Goal: Information Seeking & Learning: Compare options

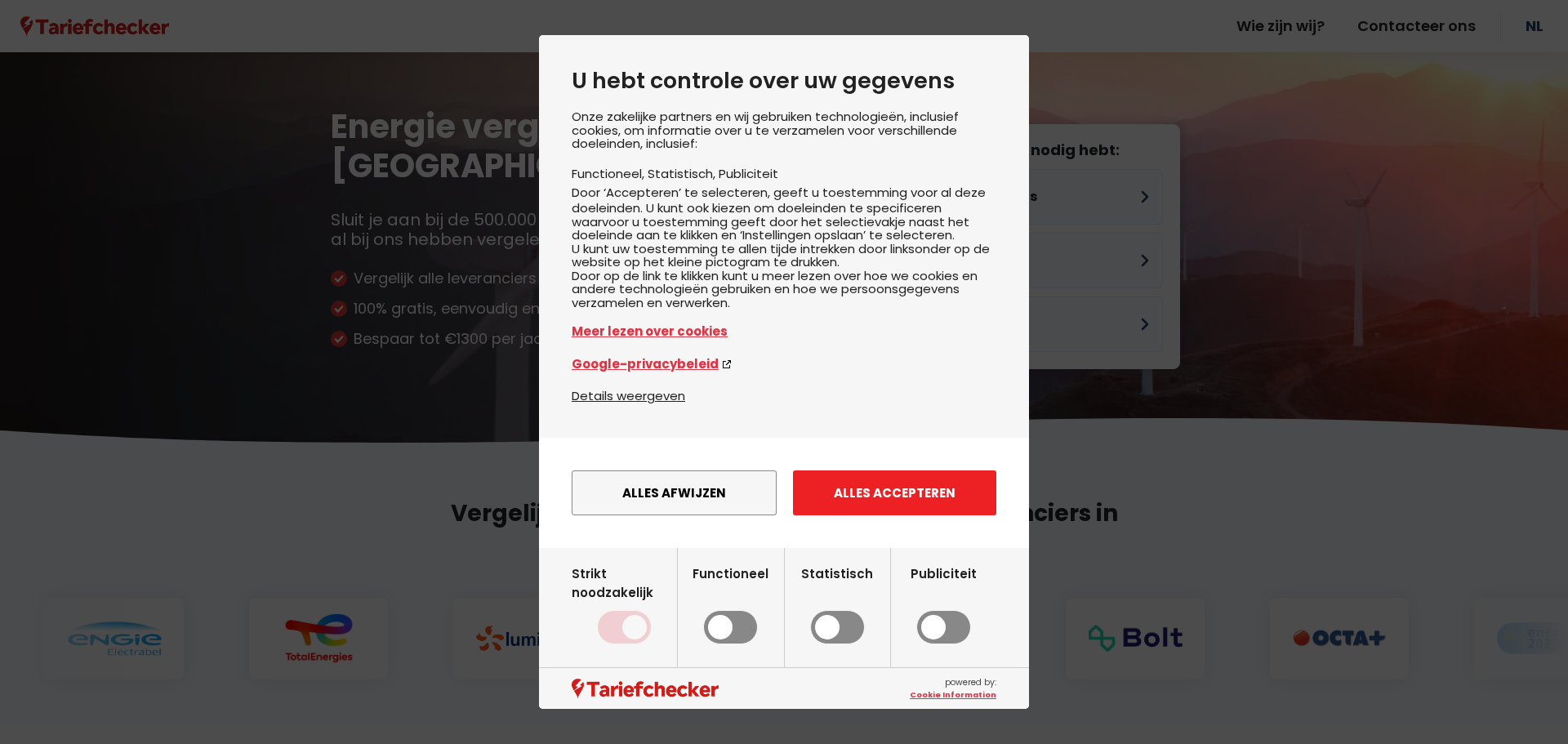
click at [813, 513] on button "Alles accepteren" at bounding box center [894, 492] width 203 height 45
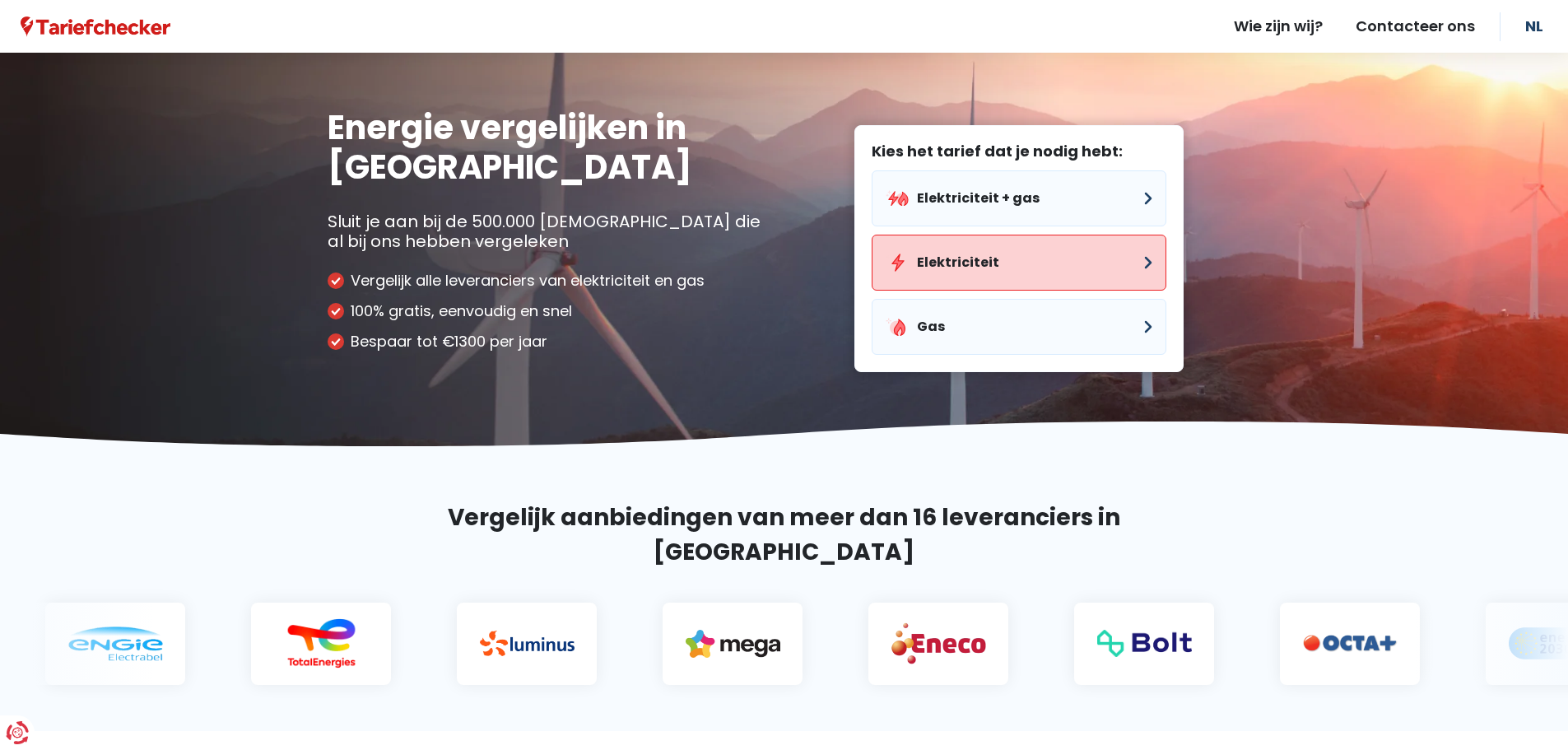
click at [975, 272] on button "Elektriciteit" at bounding box center [1019, 263] width 295 height 56
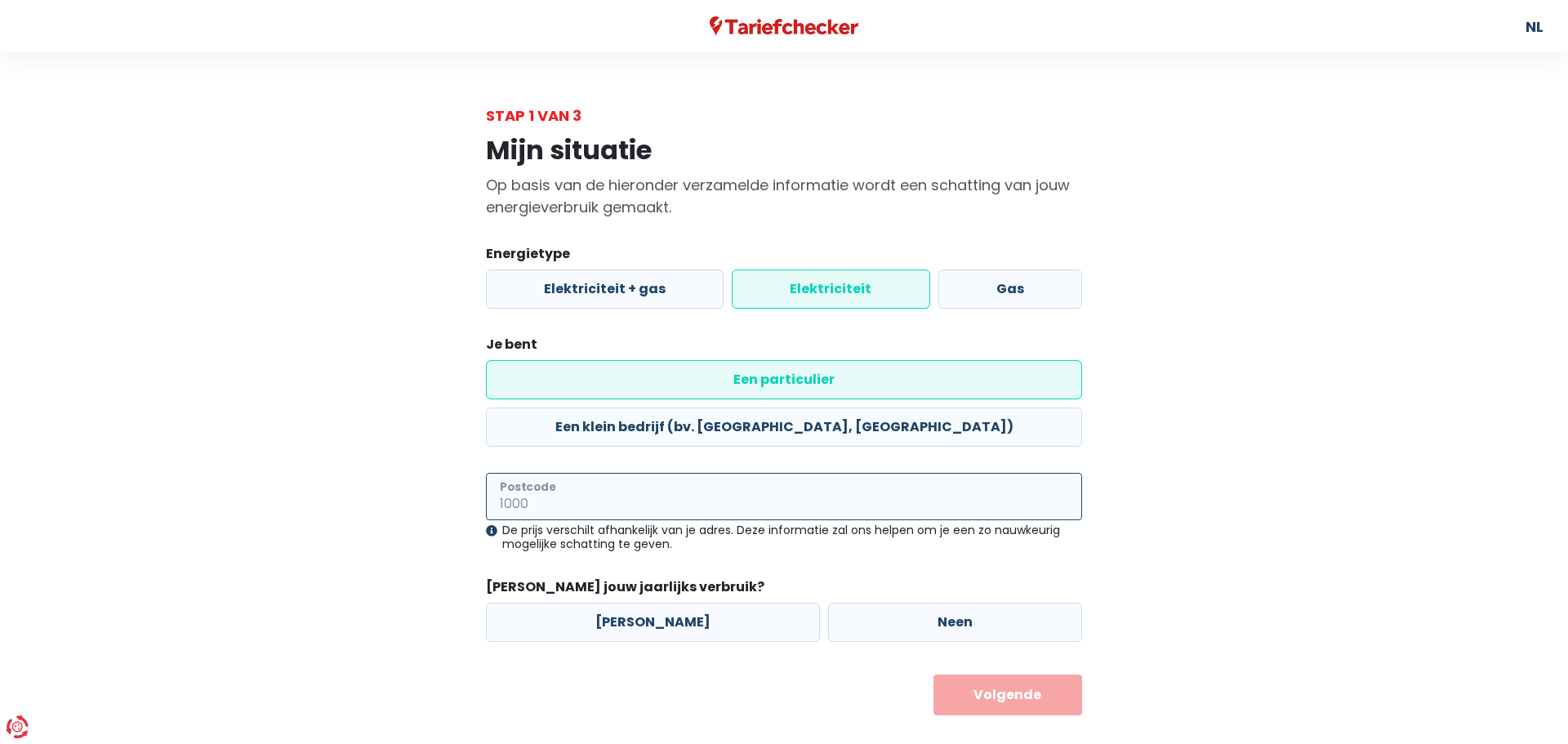
click at [594, 473] on input "Postcode" at bounding box center [784, 497] width 596 height 48
type input "1850"
click at [391, 464] on div "Mijn situatie Op basis van de hieronder verzamelde informatie wordt een schatti…" at bounding box center [784, 421] width 931 height 588
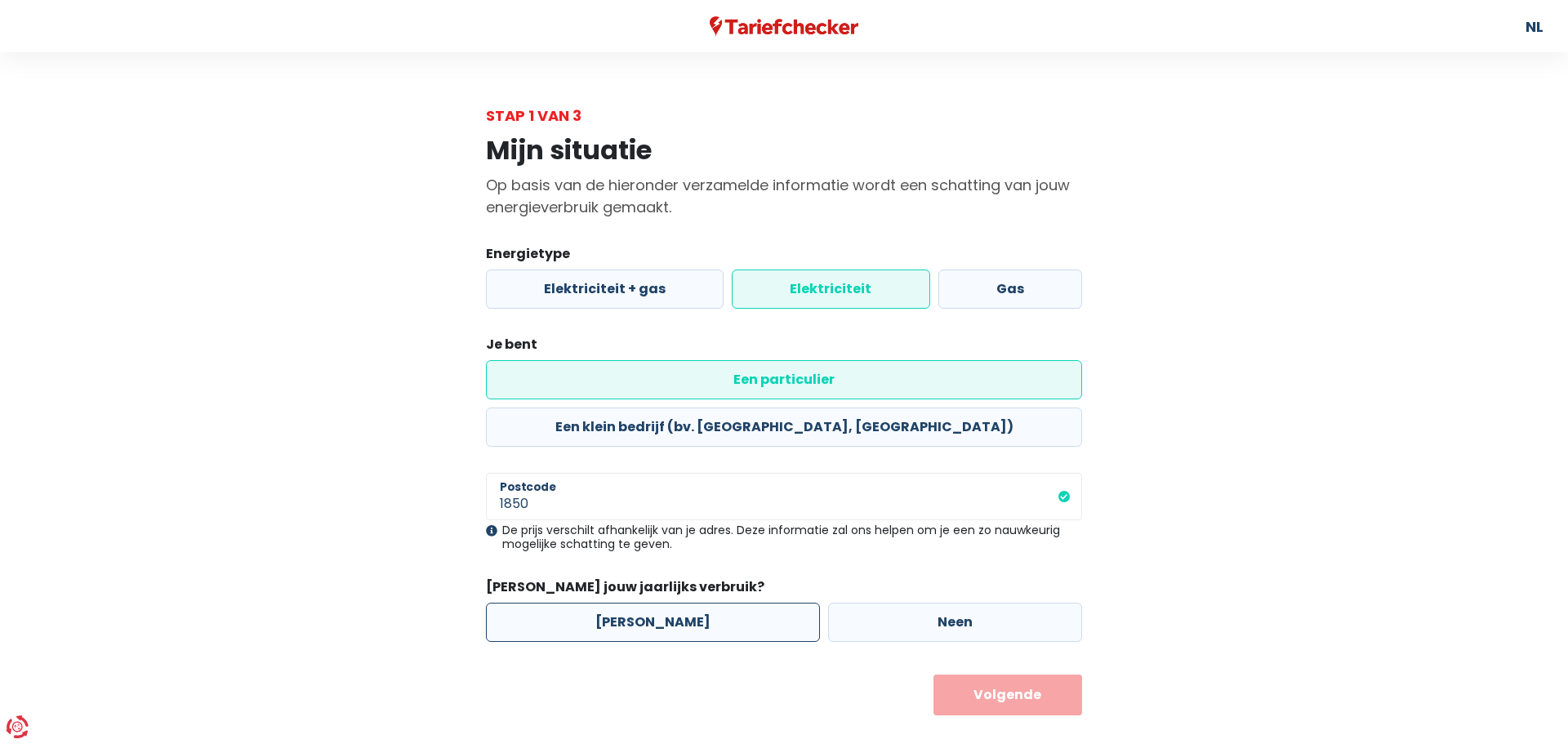
click at [726, 602] on label "[PERSON_NAME]" at bounding box center [653, 622] width 334 height 40
click at [726, 602] on input "[PERSON_NAME]" at bounding box center [653, 622] width 334 height 40
radio input "true"
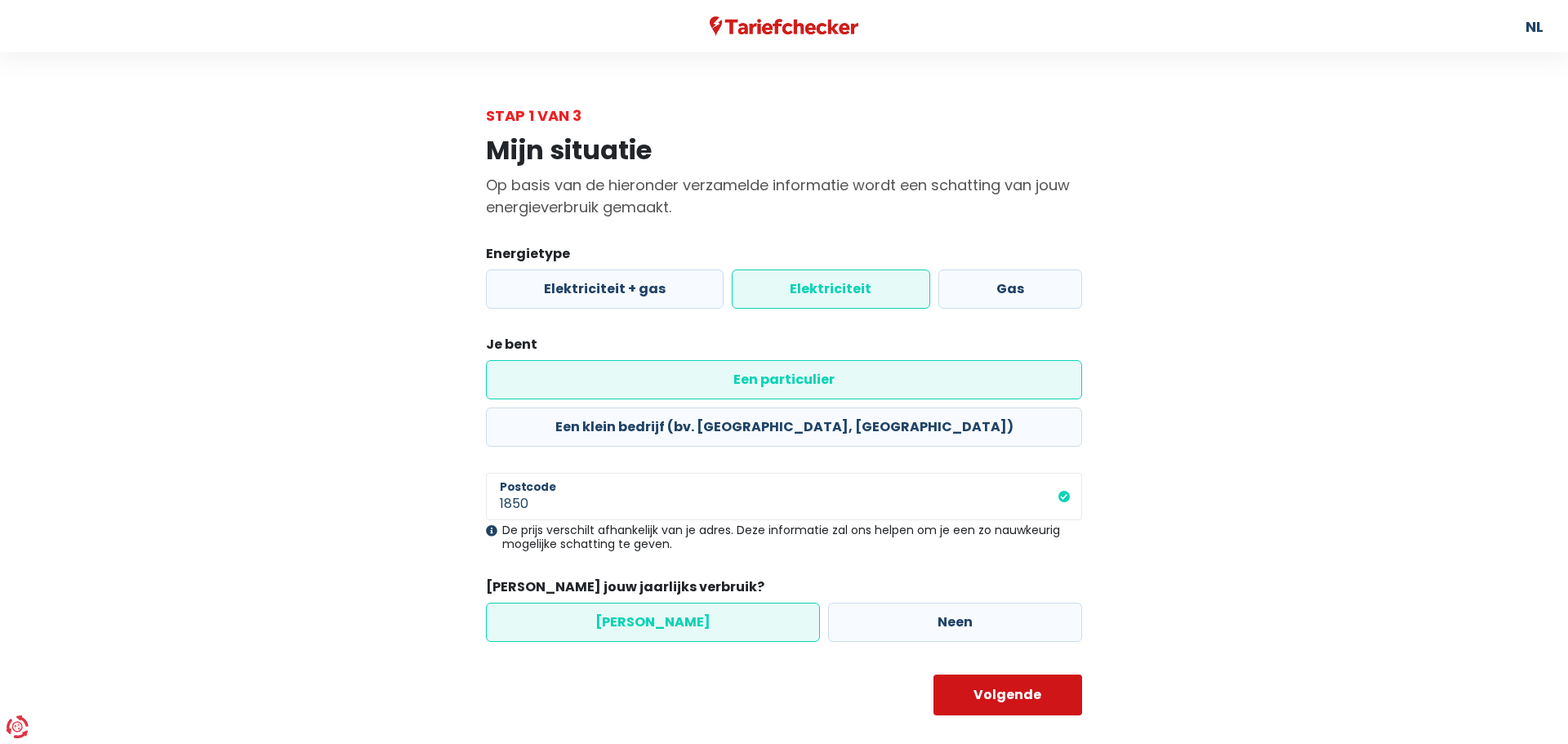
click at [1042, 675] on button "Volgende" at bounding box center [1008, 694] width 150 height 41
select select
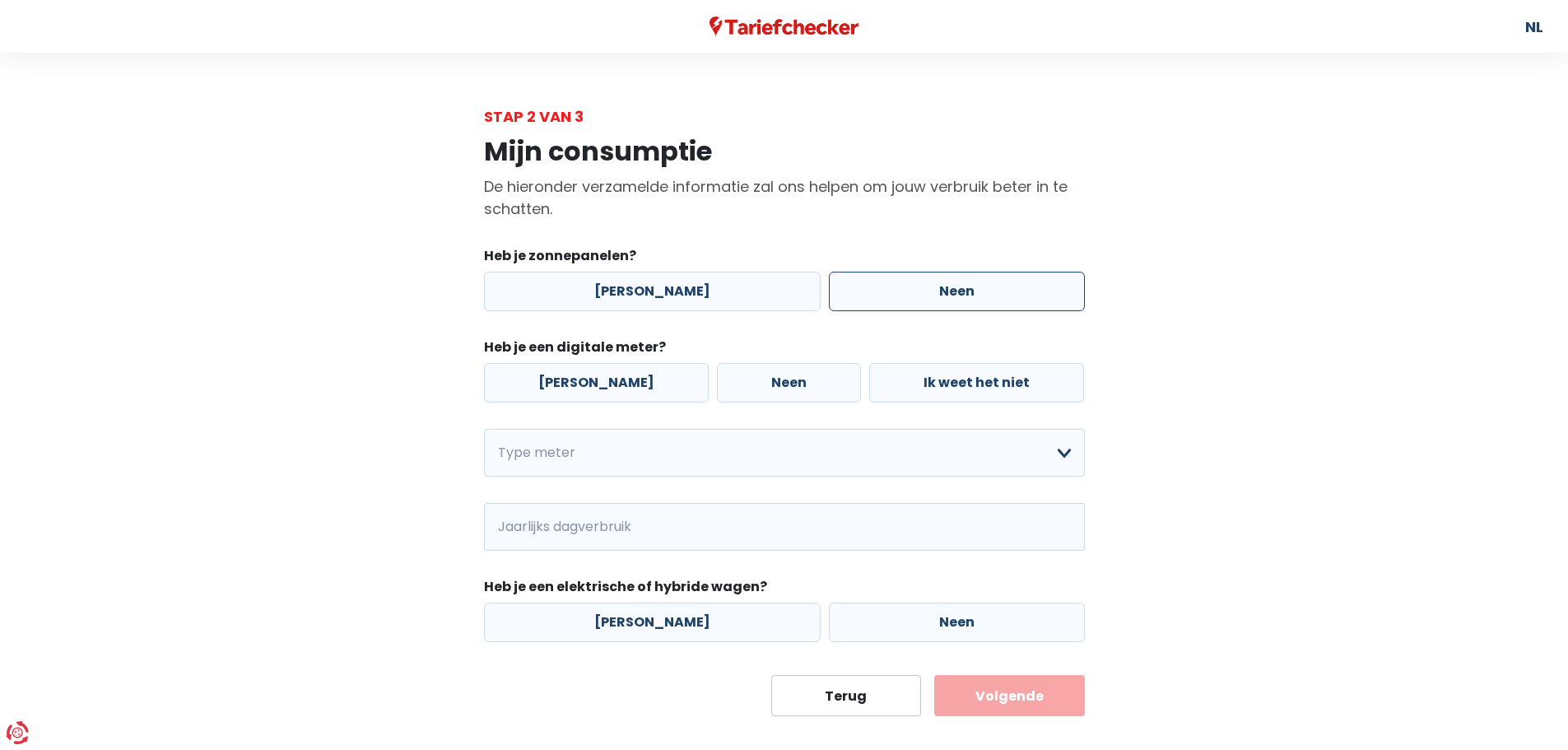
click at [829, 292] on label "Neen" at bounding box center [957, 292] width 256 height 40
click at [829, 292] on input "Neen" at bounding box center [957, 292] width 256 height 40
radio input "true"
click at [588, 377] on label "[PERSON_NAME]" at bounding box center [596, 383] width 225 height 40
click at [588, 377] on input "[PERSON_NAME]" at bounding box center [596, 383] width 225 height 40
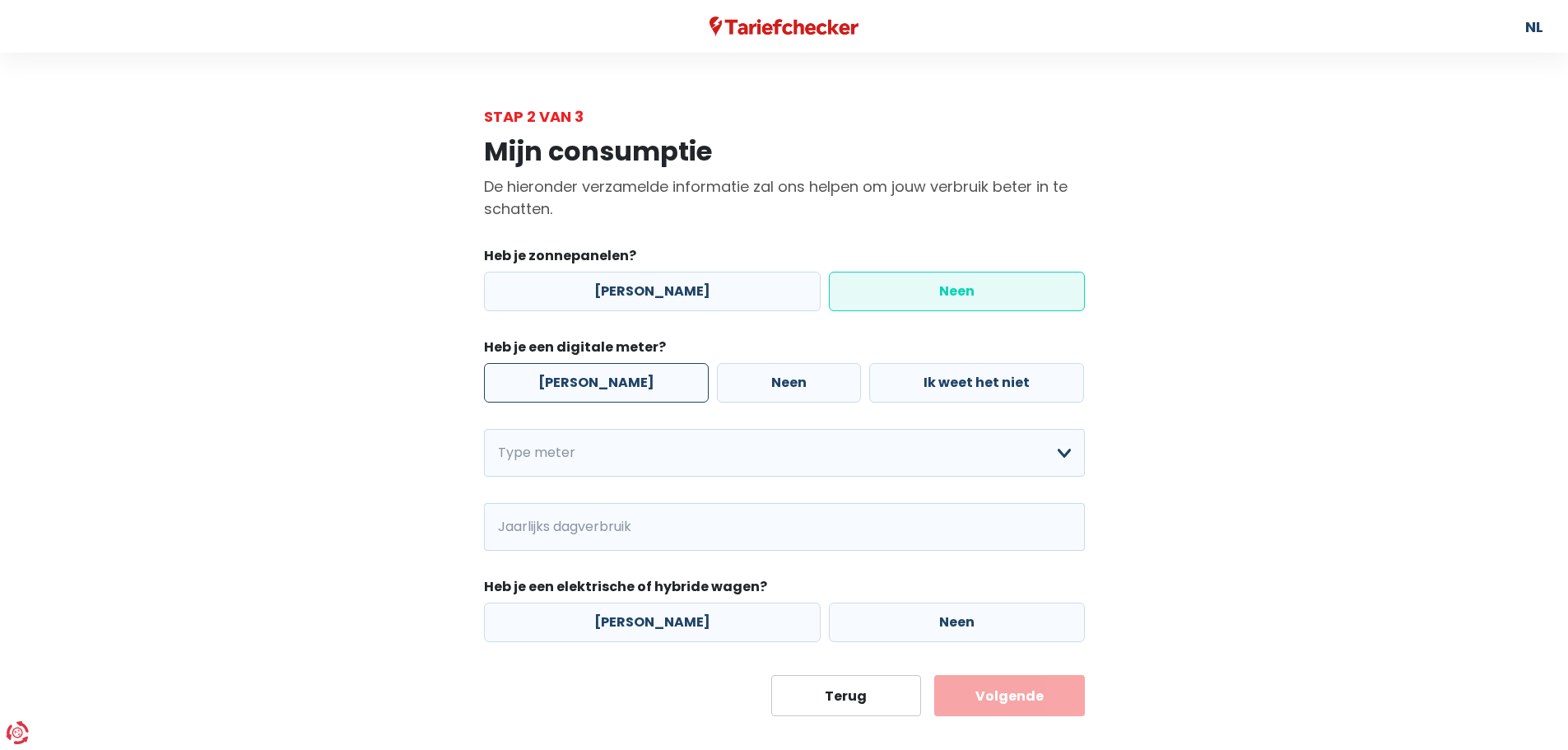
radio input "true"
click at [644, 453] on select "Enkelvoudig Tweevoudig Enkelvoudig + uitsluitend nachttarief Tweevoudig + uitsl…" at bounding box center [784, 453] width 601 height 48
select select "day_night_bi_hourly"
click at [484, 429] on select "Enkelvoudig Tweevoudig Enkelvoudig + uitsluitend nachttarief Tweevoudig + uitsl…" at bounding box center [784, 453] width 601 height 48
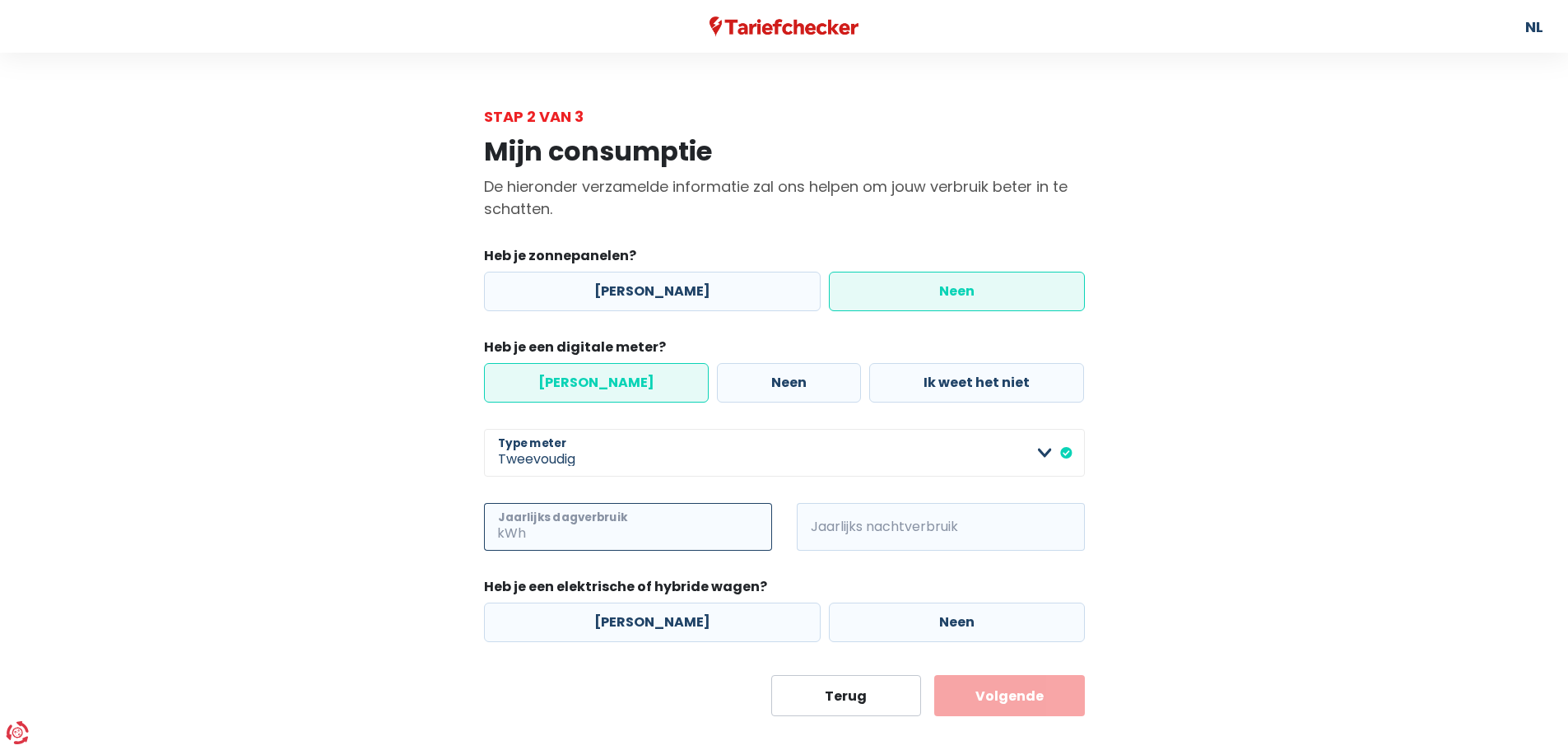
click at [572, 533] on input "Jaarlijks dagverbruik" at bounding box center [650, 527] width 243 height 48
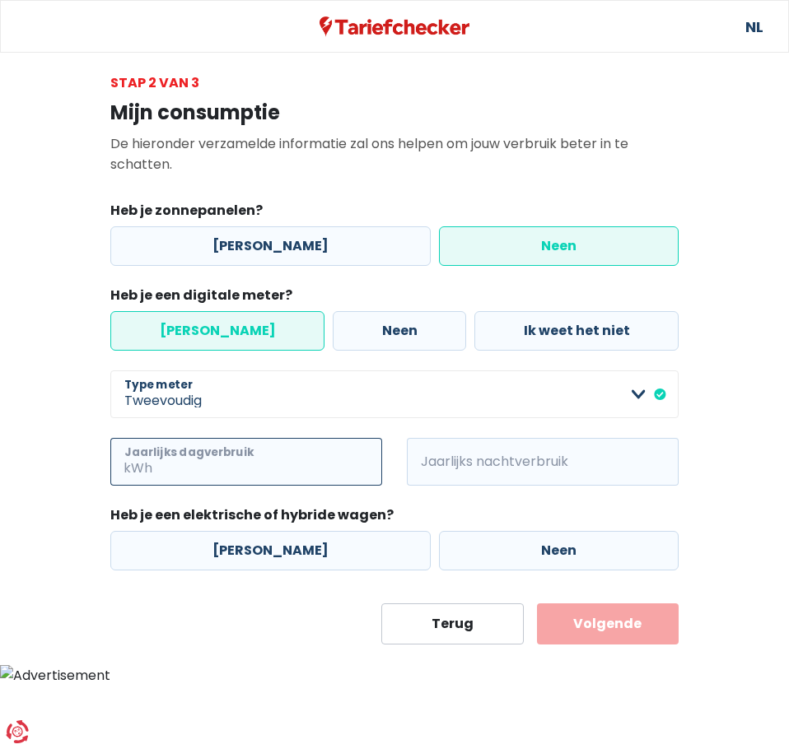
click at [263, 463] on input "Jaarlijks dagverbruik" at bounding box center [269, 462] width 226 height 48
paste input "887"
type input "887"
click at [424, 460] on span "kWh" at bounding box center [429, 462] width 45 height 48
click at [435, 461] on span "kWh" at bounding box center [429, 462] width 45 height 48
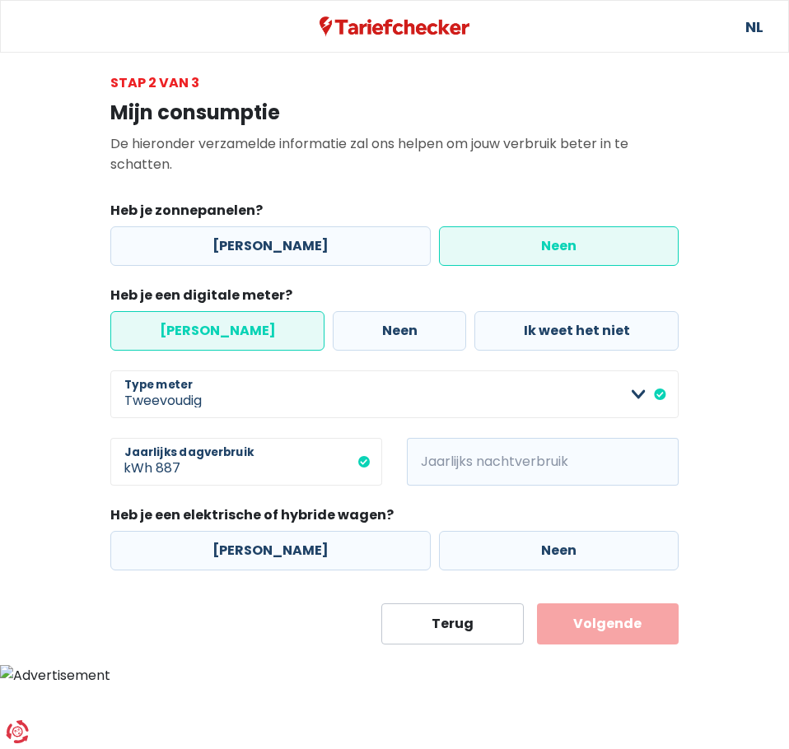
click at [447, 463] on span "kWh" at bounding box center [429, 462] width 45 height 48
click at [473, 461] on input "Jaarlijks nachtverbruik" at bounding box center [565, 462] width 226 height 48
paste input "763"
type input "763"
click at [44, 457] on main "Stap 2 van 3 Mijn consumptie De hieronder verzamelde informatie zal ons helpen …" at bounding box center [394, 358] width 789 height 572
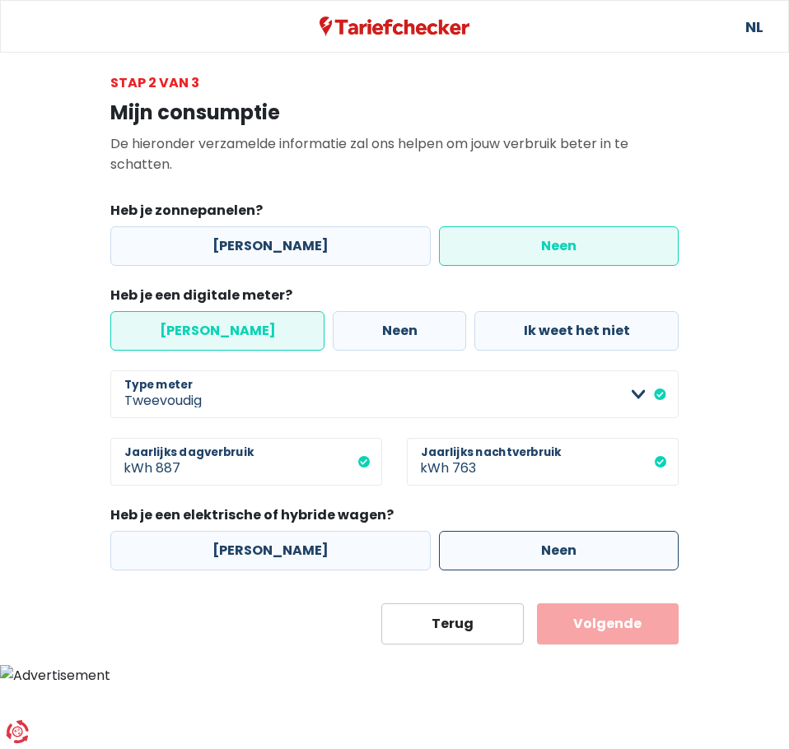
click at [487, 537] on label "Neen" at bounding box center [559, 551] width 240 height 40
click at [487, 537] on input "Neen" at bounding box center [559, 551] width 240 height 40
radio input "true"
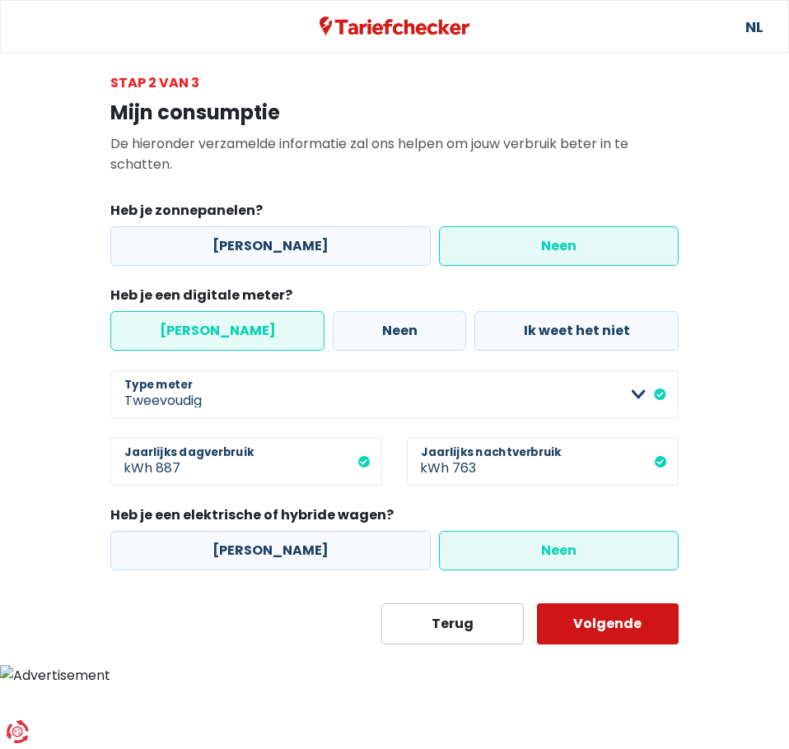
click at [622, 624] on button "Volgende" at bounding box center [608, 623] width 142 height 41
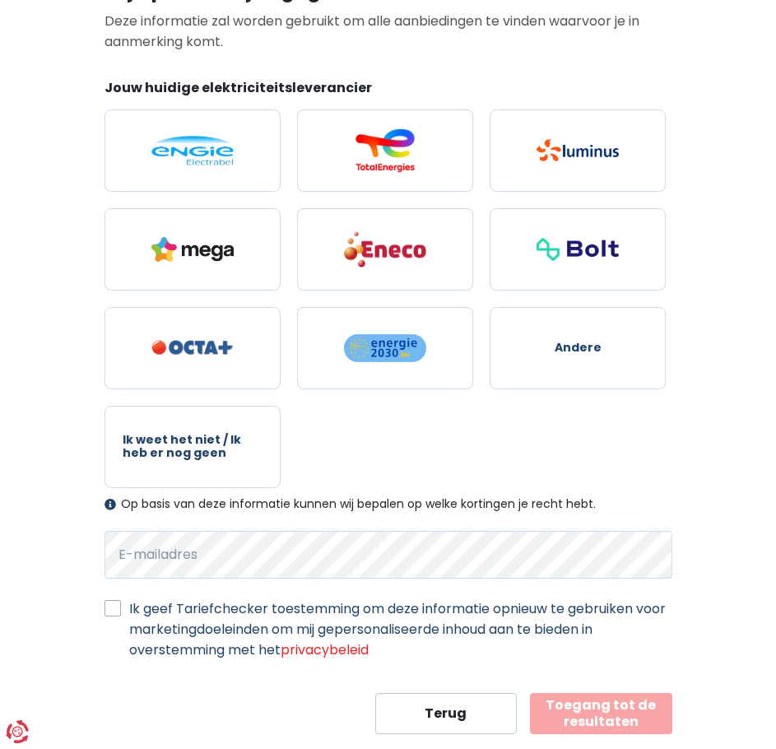
scroll to position [148, 0]
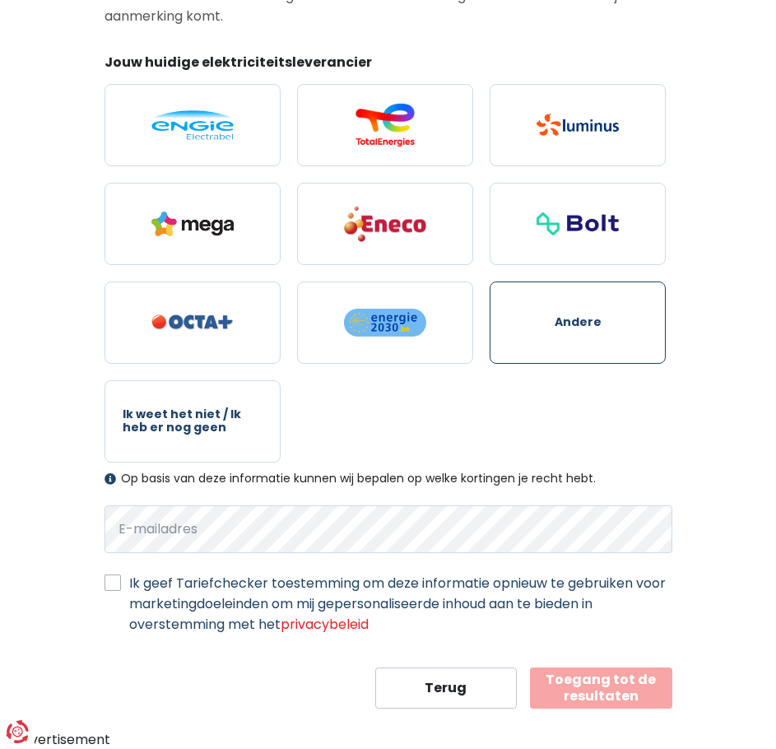
click at [575, 341] on label "Andere" at bounding box center [578, 323] width 176 height 82
click at [575, 341] on input "Andere" at bounding box center [578, 323] width 176 height 82
radio input "true"
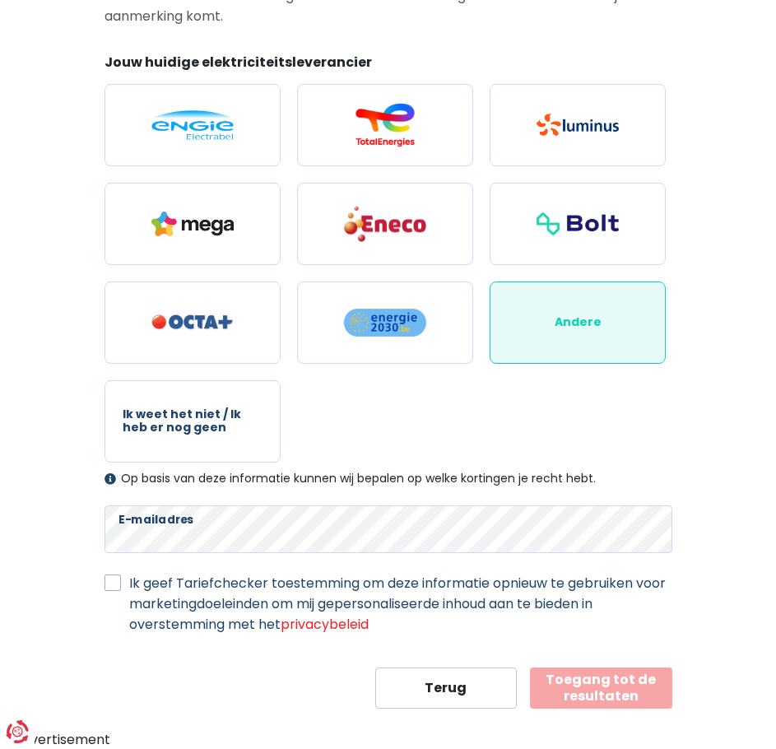
click at [566, 686] on button "Toegang tot de resultaten" at bounding box center [601, 688] width 142 height 41
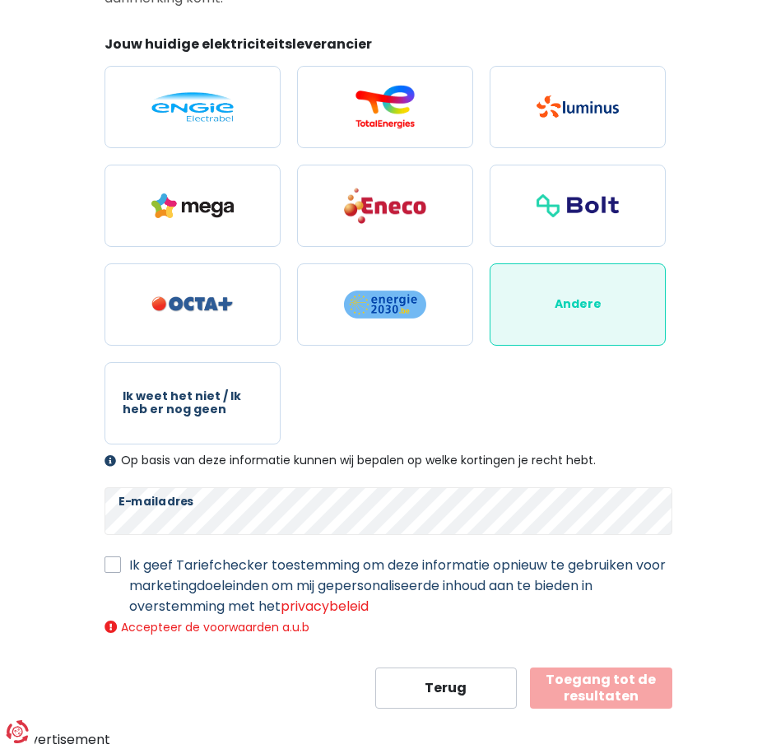
click at [184, 579] on label "Ik geef Tariefchecker toestemming om deze informatie opnieuw te gebruiken voor …" at bounding box center [400, 586] width 543 height 62
click at [121, 571] on input "Ik geef Tariefchecker toestemming om deze informatie opnieuw te gebruiken voor …" at bounding box center [113, 563] width 16 height 16
checkbox input "true"
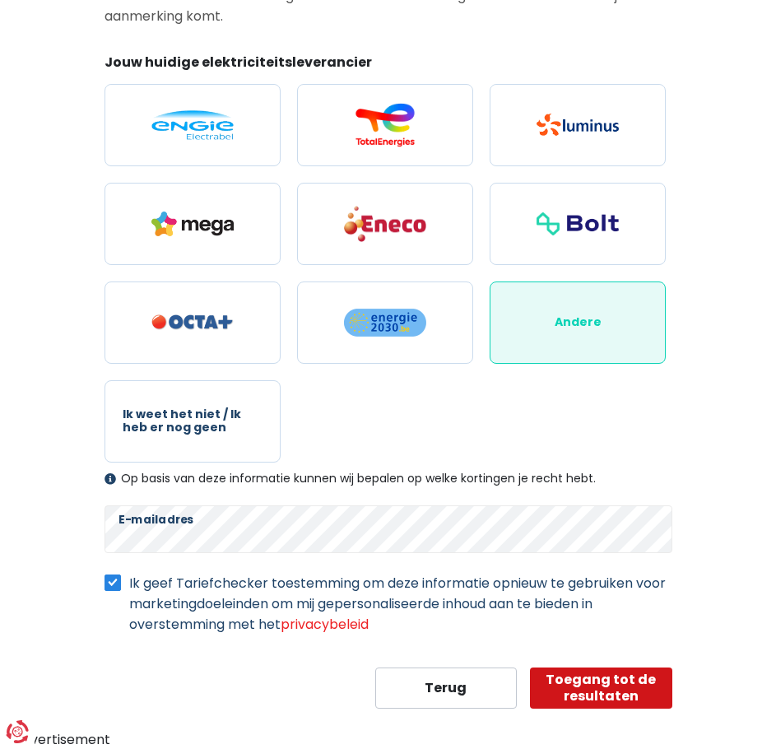
click at [578, 680] on button "Toegang tot de resultaten" at bounding box center [601, 688] width 142 height 41
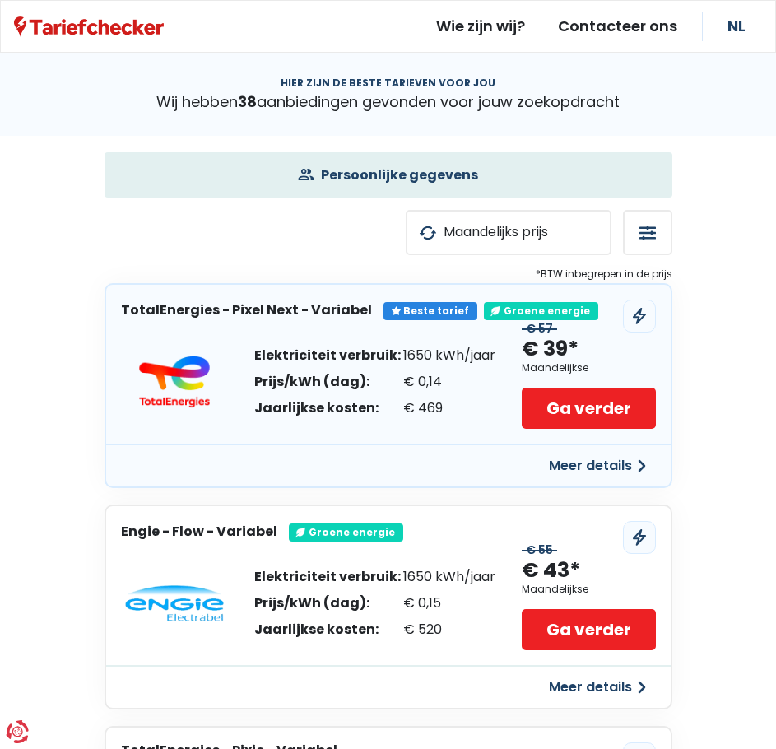
click at [533, 224] on button "Maandelijks prijs" at bounding box center [509, 232] width 206 height 45
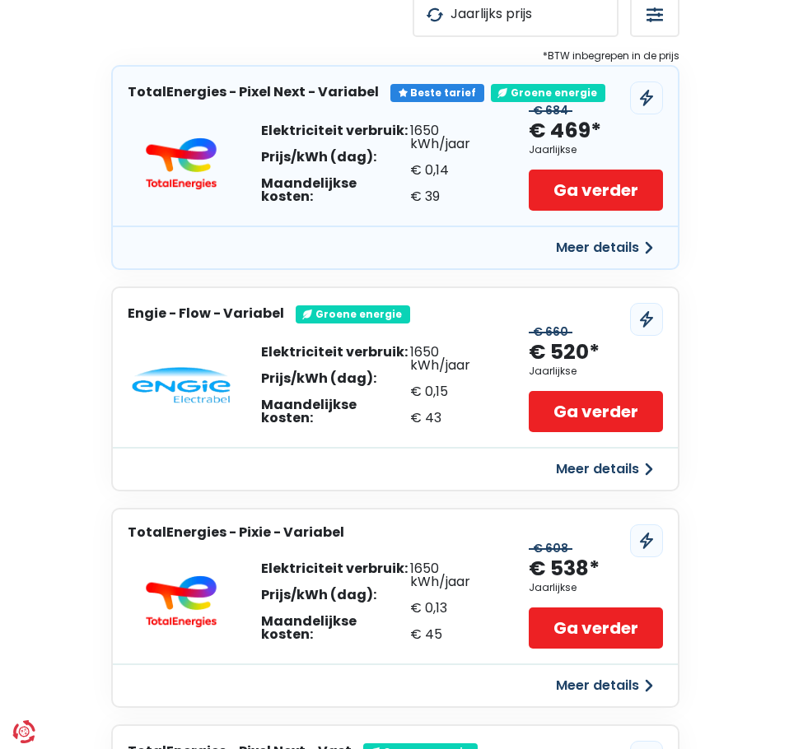
scroll to position [82, 0]
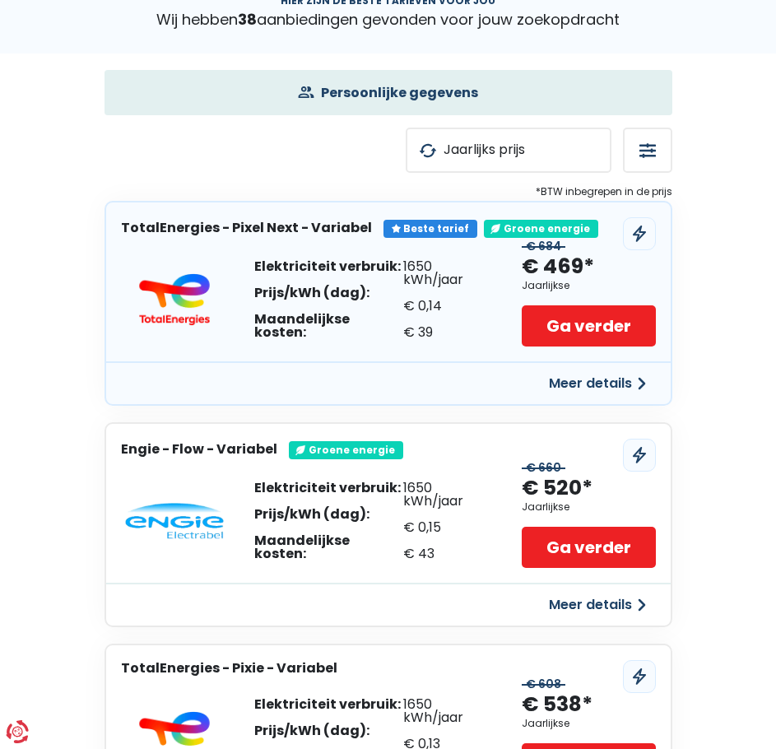
click at [589, 378] on button "Meer details" at bounding box center [597, 384] width 117 height 30
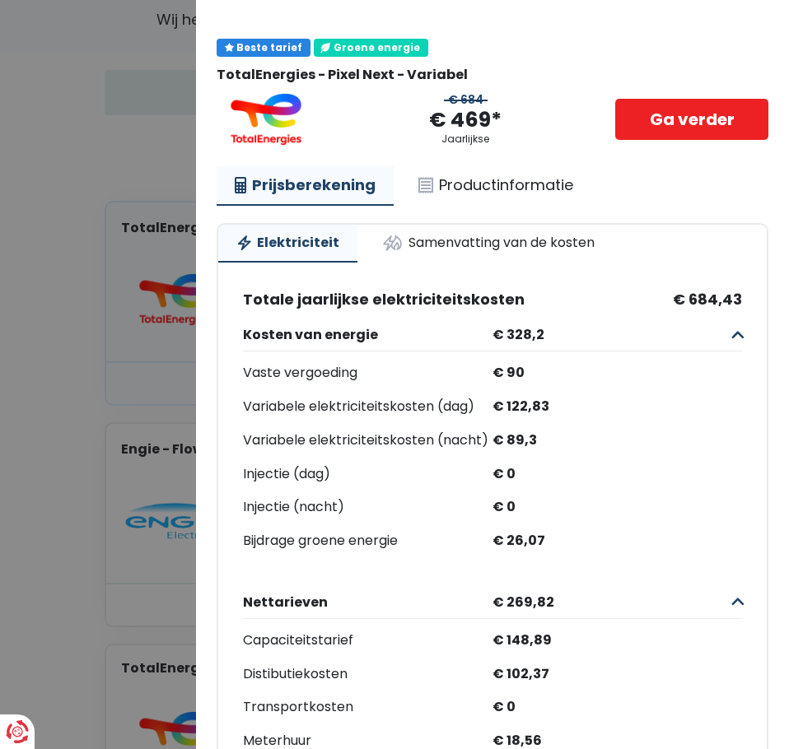
scroll to position [0, 0]
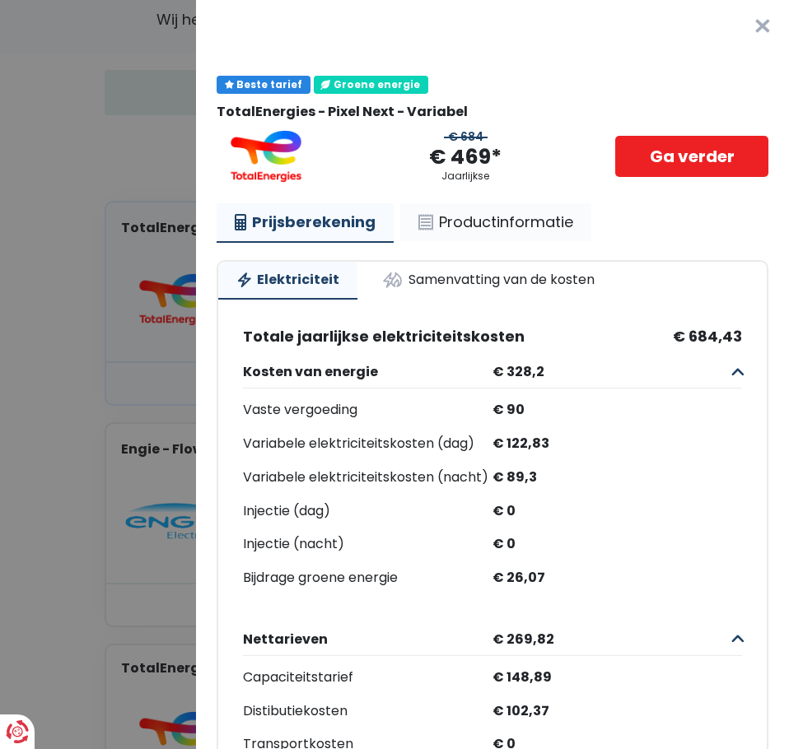
click at [445, 226] on link "Productinformatie" at bounding box center [495, 222] width 191 height 38
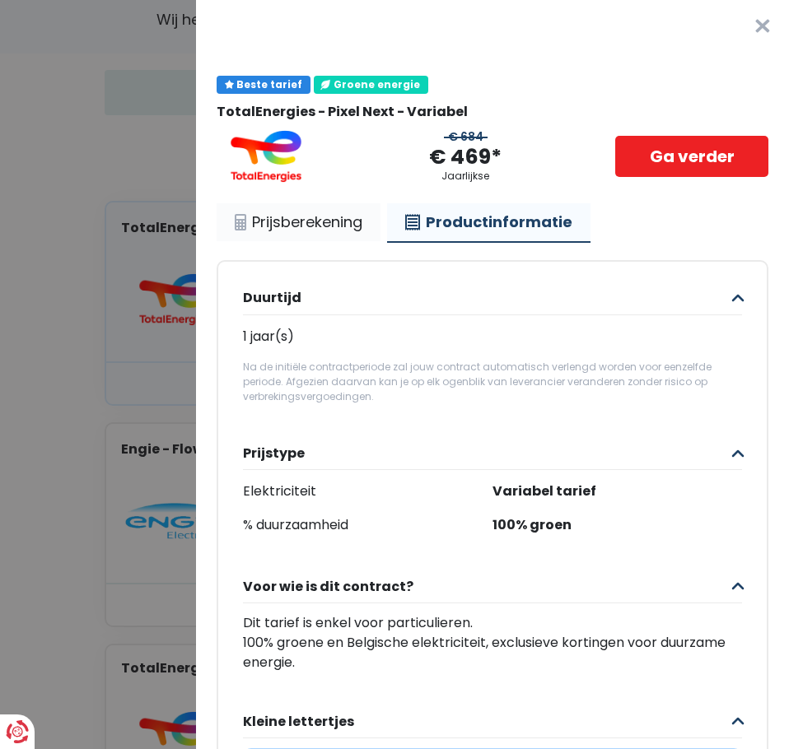
click at [342, 223] on link "Prijsberekening" at bounding box center [298, 222] width 164 height 38
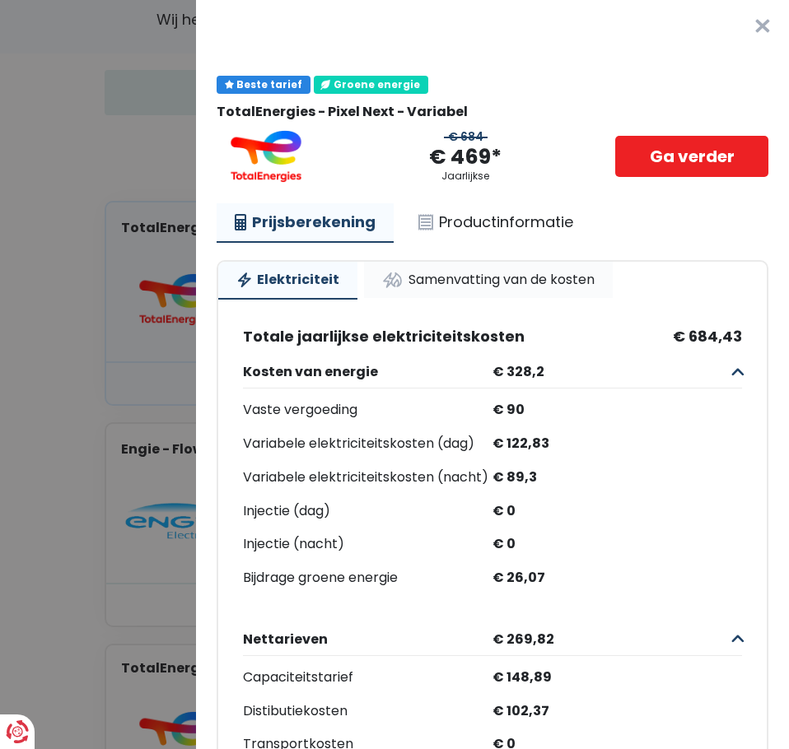
click at [406, 277] on link "Samenvatting van de kosten" at bounding box center [488, 280] width 249 height 36
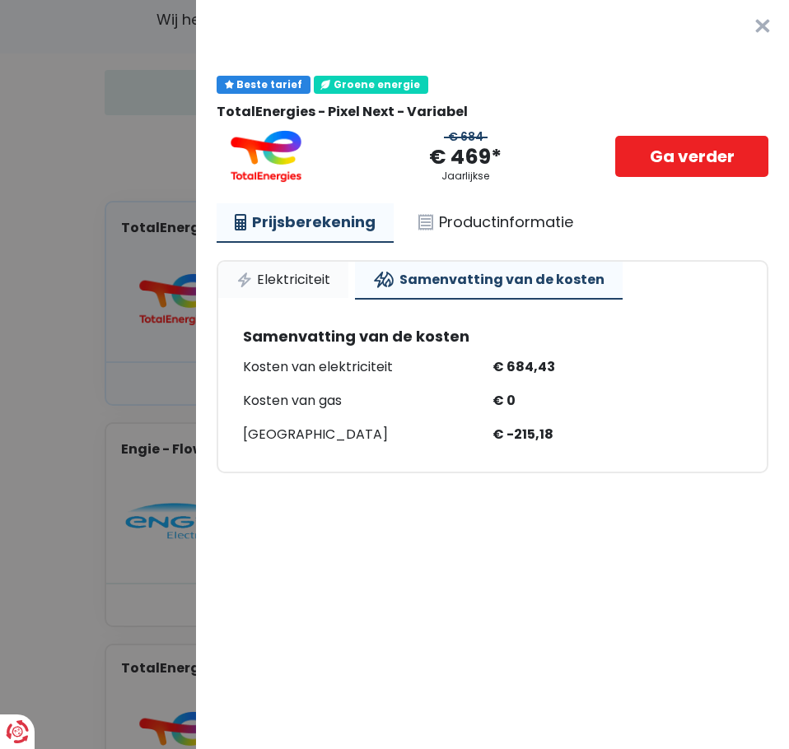
click at [307, 271] on link "Elektriciteit" at bounding box center [283, 280] width 130 height 36
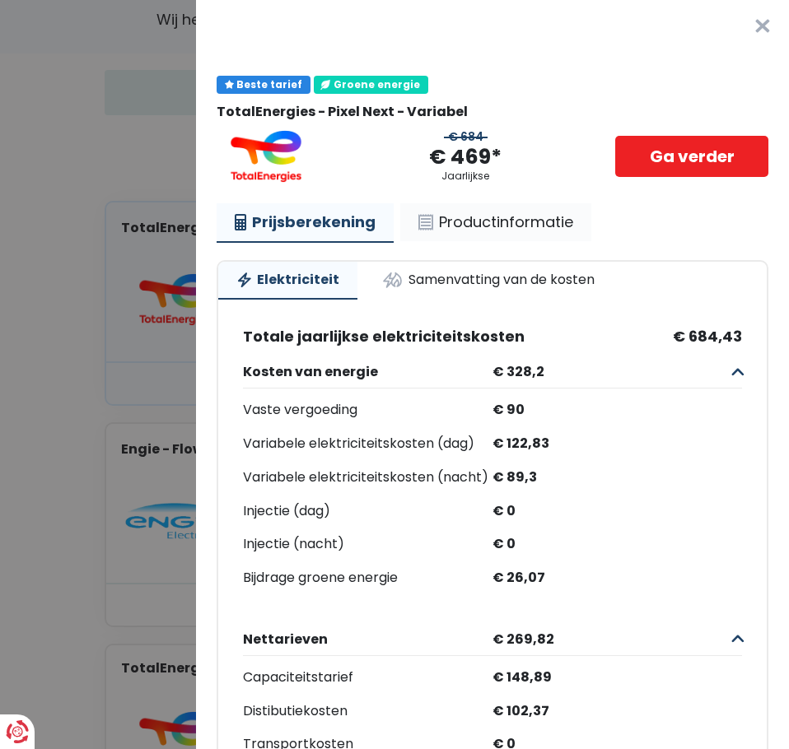
click at [458, 217] on link "Productinformatie" at bounding box center [495, 222] width 191 height 38
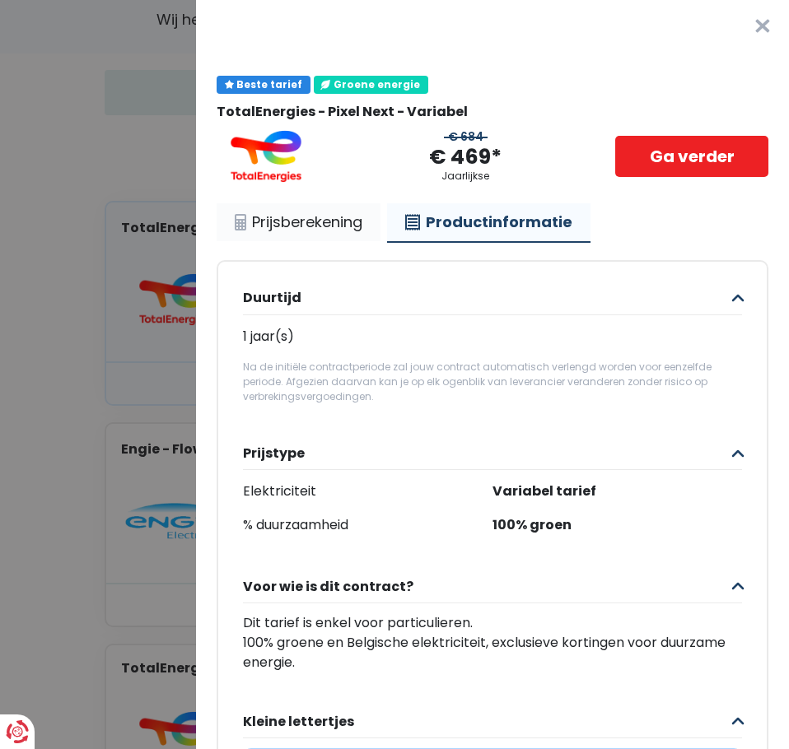
click at [328, 212] on link "Prijsberekening" at bounding box center [298, 222] width 164 height 38
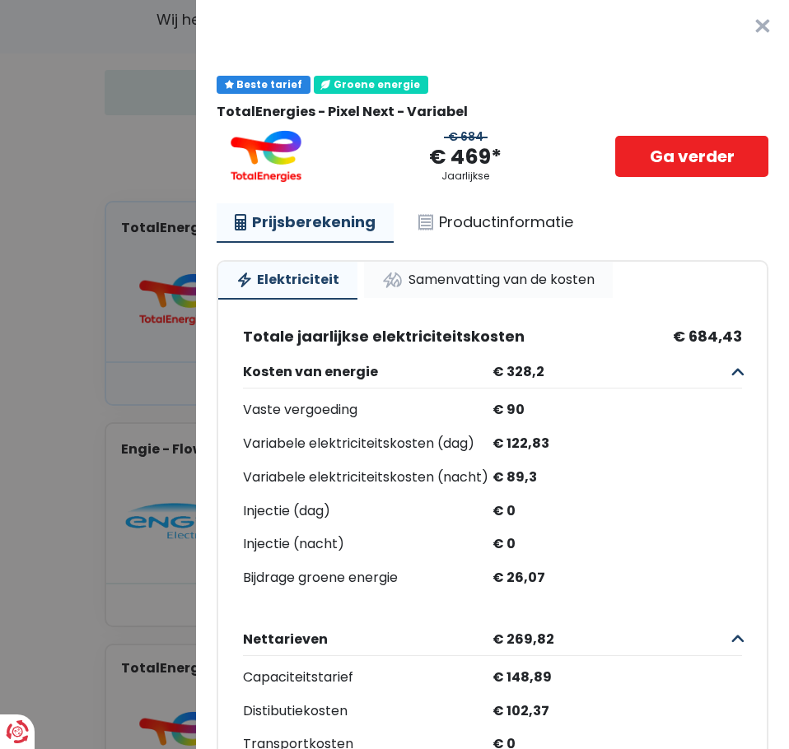
click at [448, 275] on link "Samenvatting van de kosten" at bounding box center [488, 280] width 249 height 36
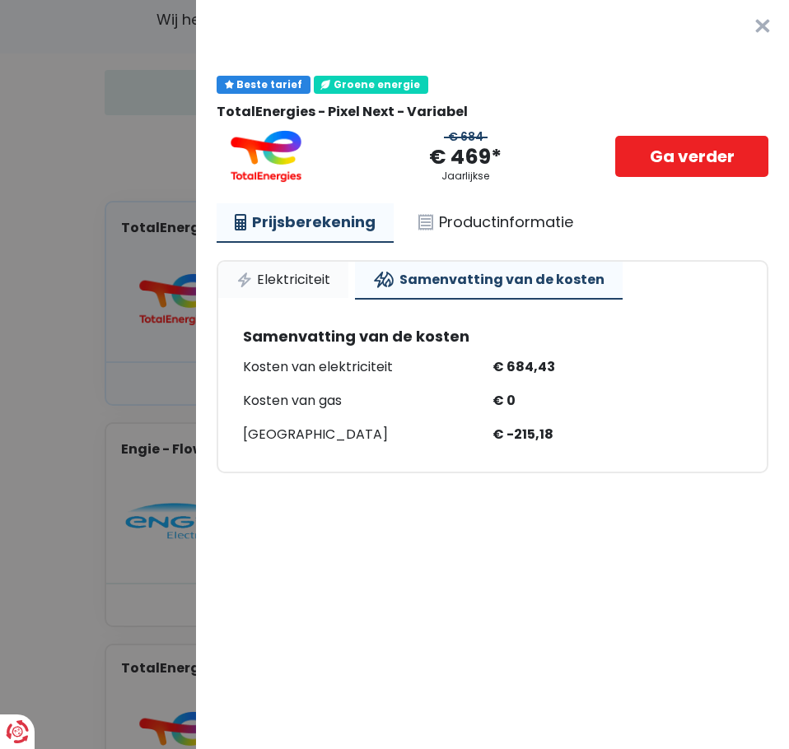
click at [291, 271] on link "Elektriciteit" at bounding box center [283, 280] width 130 height 36
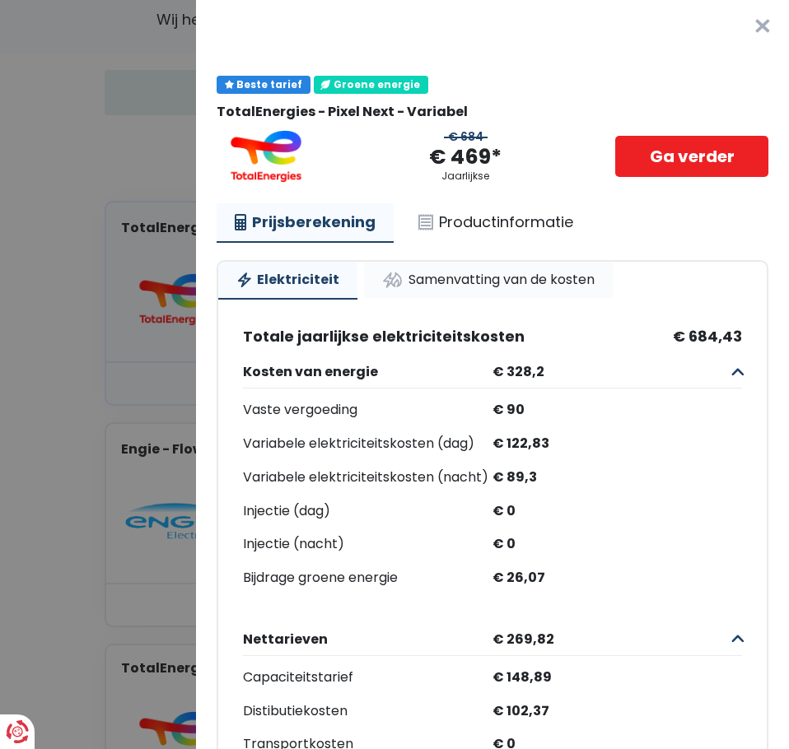
click at [439, 282] on link "Samenvatting van de kosten" at bounding box center [488, 280] width 249 height 36
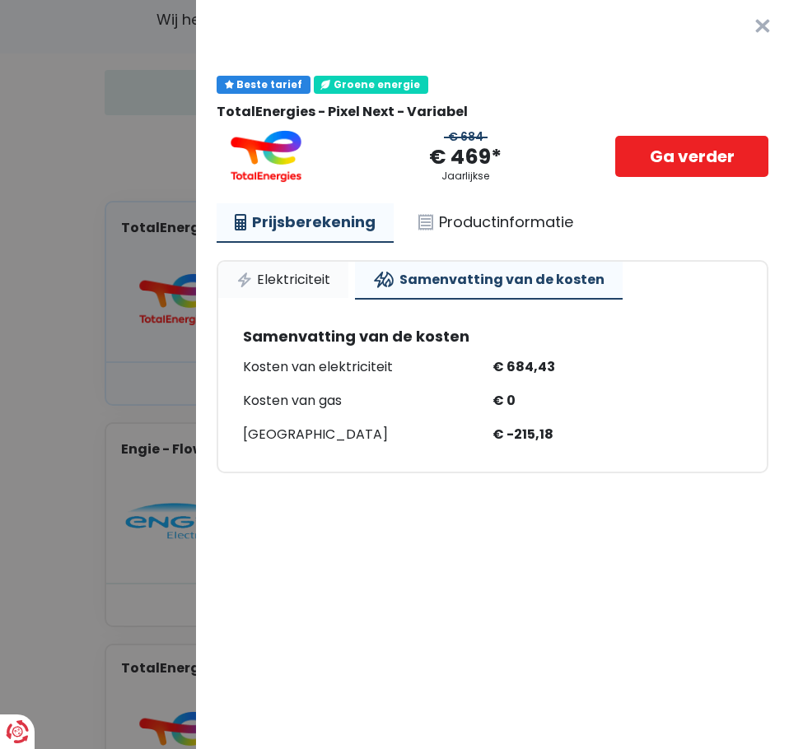
click at [314, 279] on link "Elektriciteit" at bounding box center [283, 280] width 130 height 36
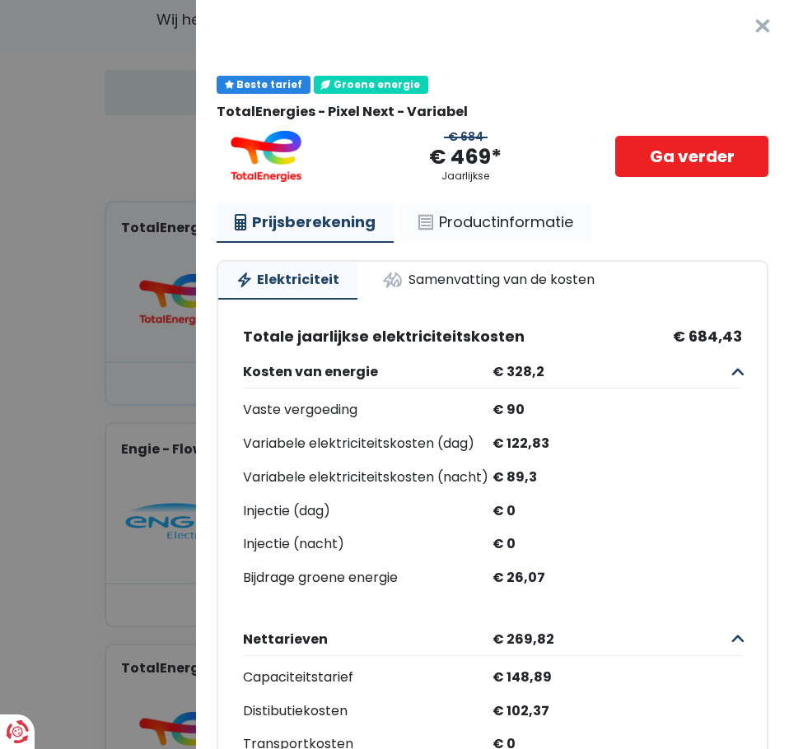
click at [498, 218] on link "Productinformatie" at bounding box center [495, 222] width 191 height 38
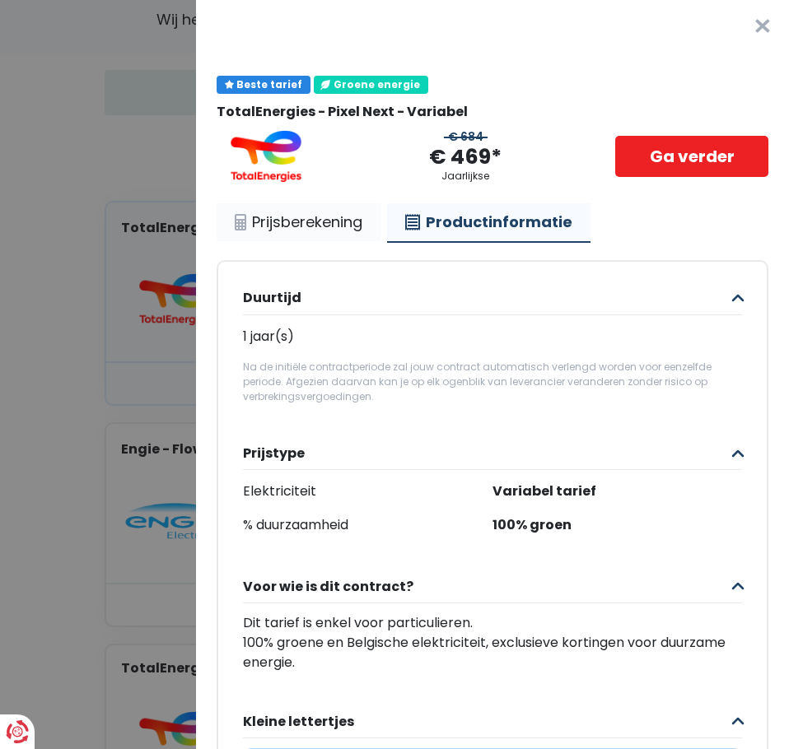
click at [333, 226] on link "Prijsberekening" at bounding box center [298, 222] width 164 height 38
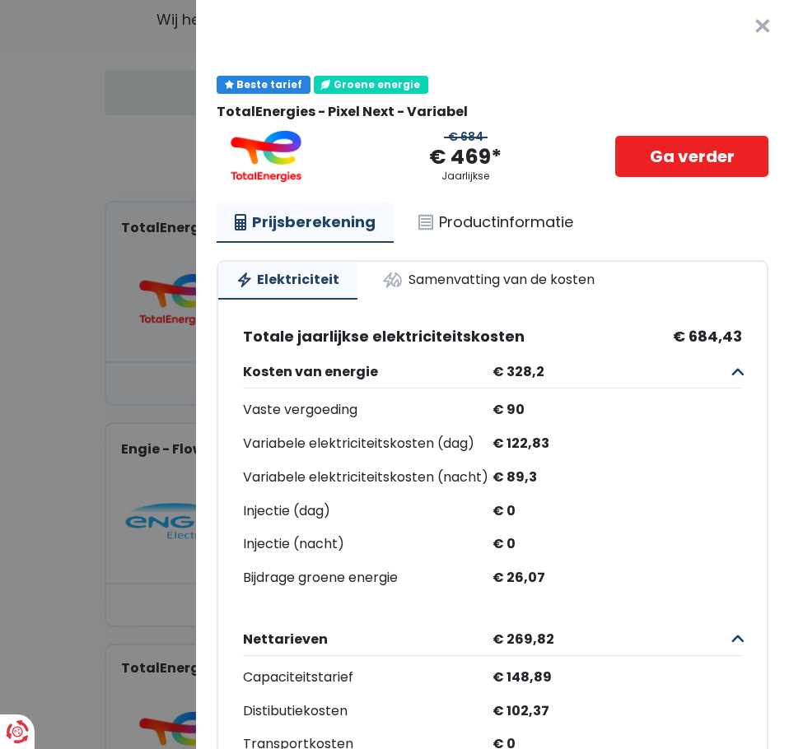
click at [742, 32] on button "×" at bounding box center [762, 26] width 53 height 53
